Goal: Task Accomplishment & Management: Use online tool/utility

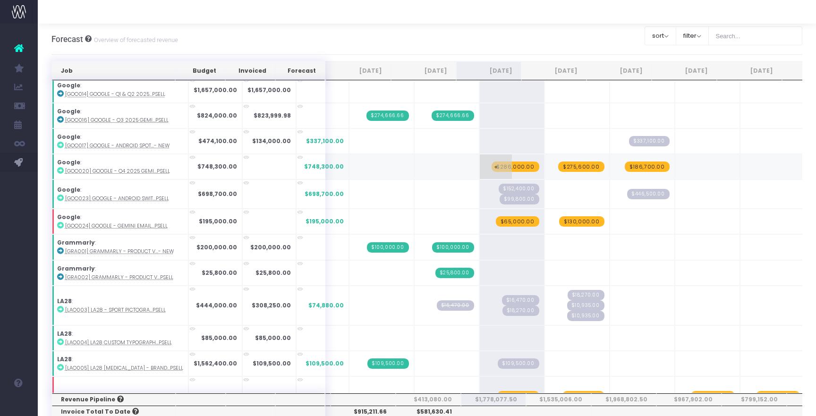
click at [498, 162] on span "$286,000.00" at bounding box center [516, 167] width 48 height 10
click at [0, 0] on span "+" at bounding box center [0, 0] width 0 height 0
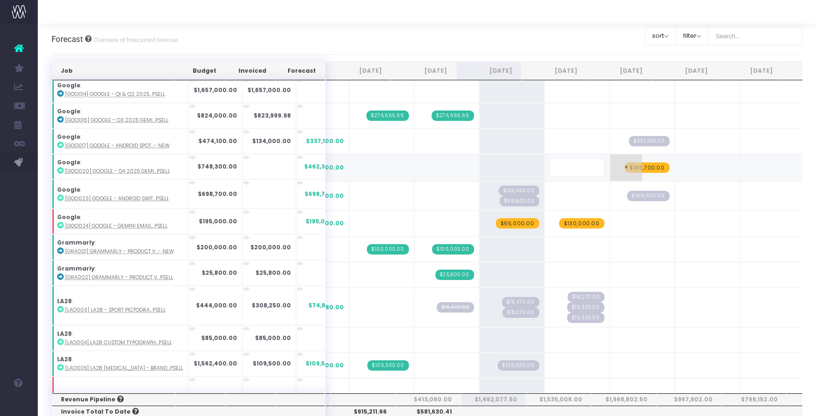
click at [631, 172] on td "+ $186,700.00" at bounding box center [642, 167] width 65 height 27
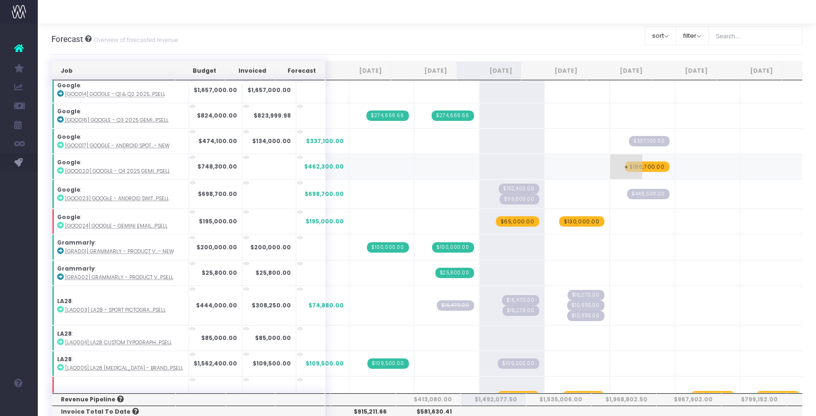
click at [630, 167] on span "$186,700.00" at bounding box center [647, 167] width 45 height 10
click at [565, 165] on span "$275,600.00" at bounding box center [581, 167] width 46 height 10
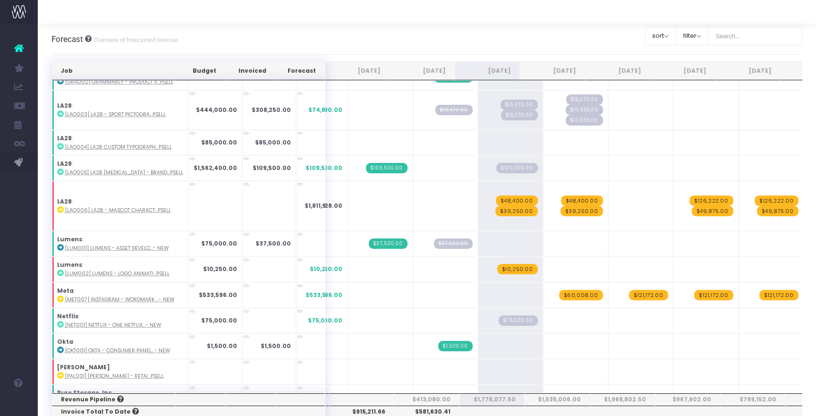
scroll to position [724, 0]
